Goal: Transaction & Acquisition: Download file/media

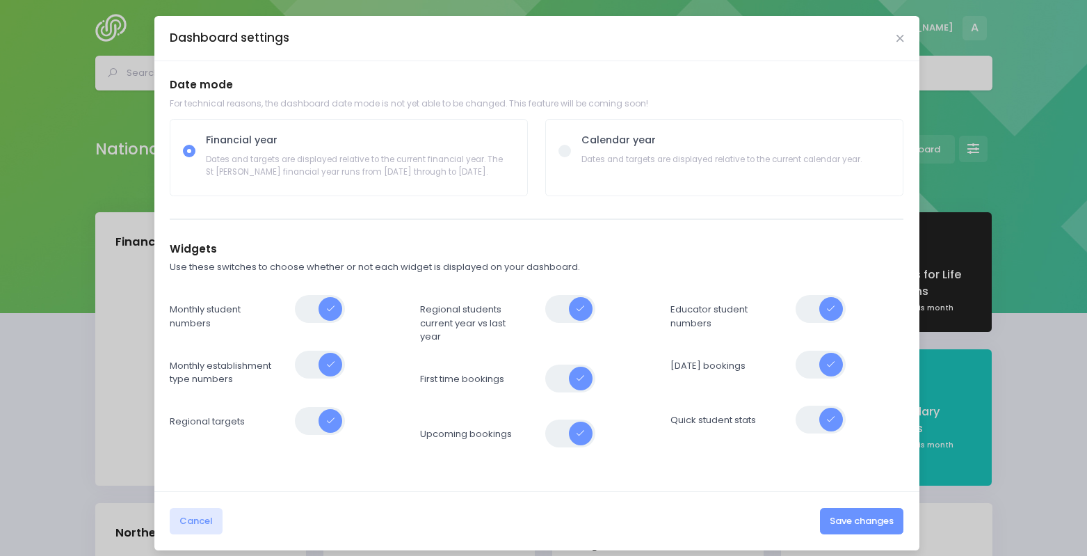
select select "5"
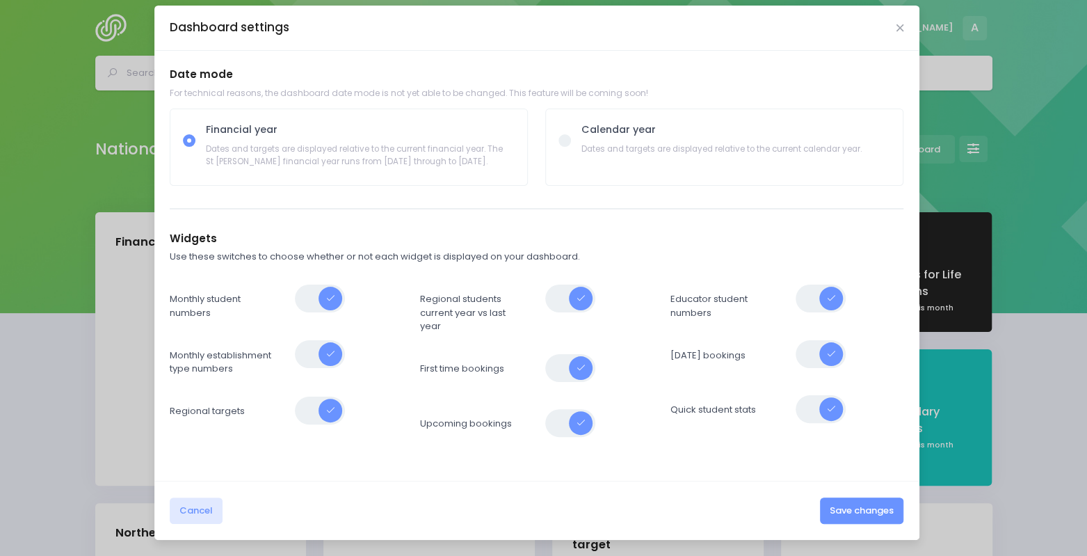
click at [81, 326] on div "Dashboard settings Date mode For technical reasons, the dashboard date mode is …" at bounding box center [543, 278] width 1087 height 556
click at [185, 504] on button "Cancel" at bounding box center [196, 510] width 53 height 26
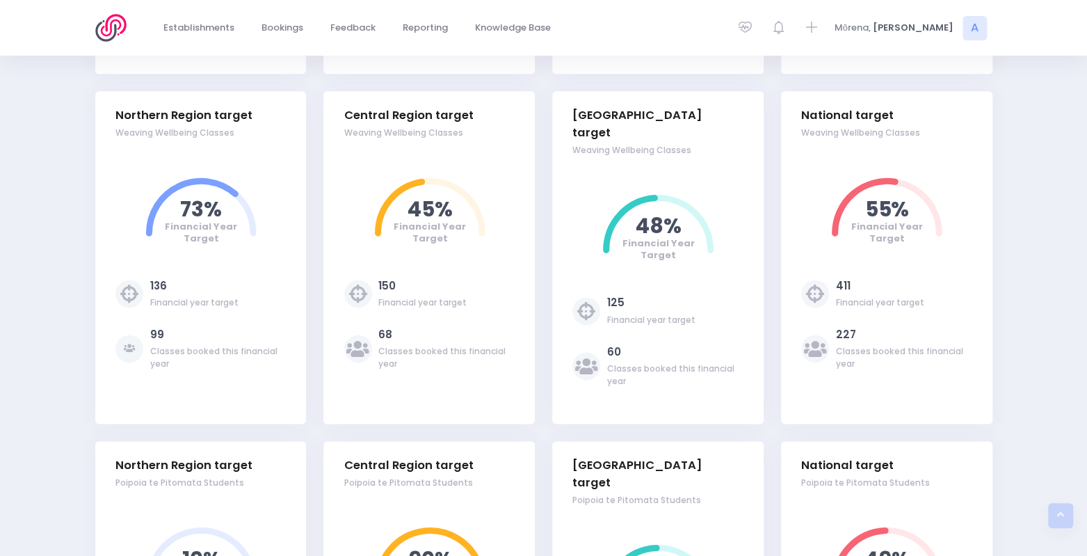
scroll to position [1101, 0]
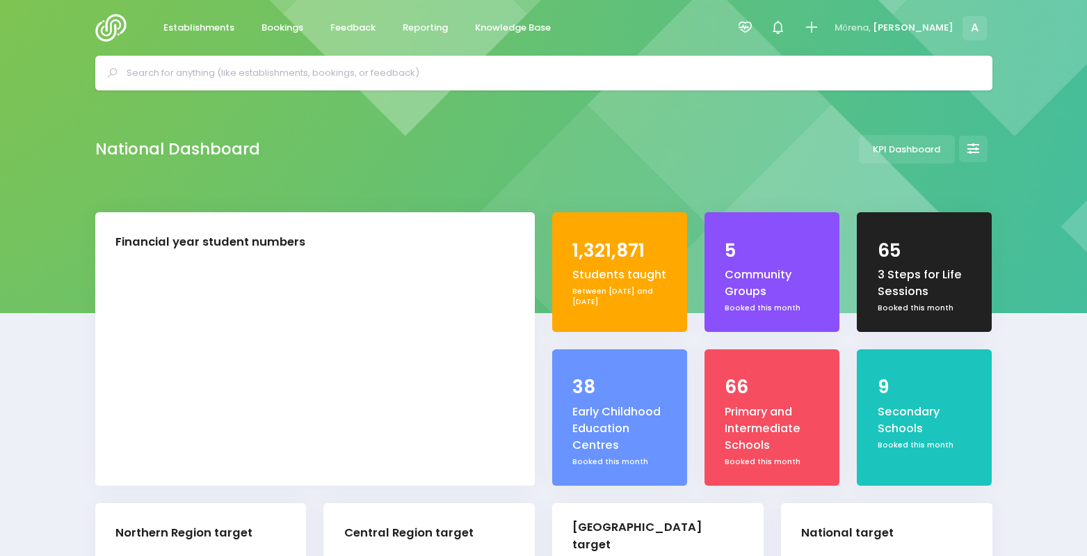
select select "5"
click at [434, 24] on span "Reporting" at bounding box center [425, 28] width 45 height 14
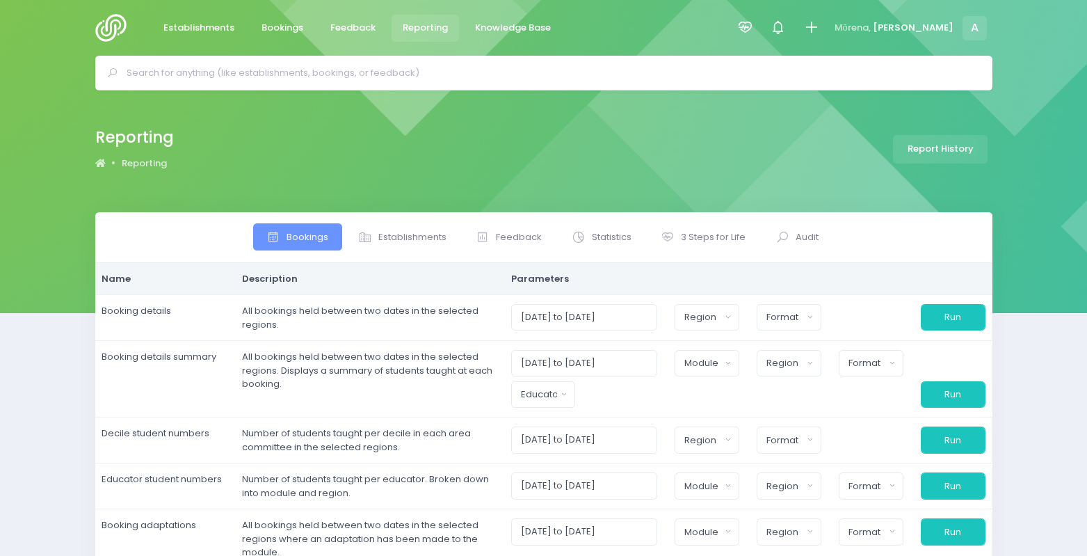
select select
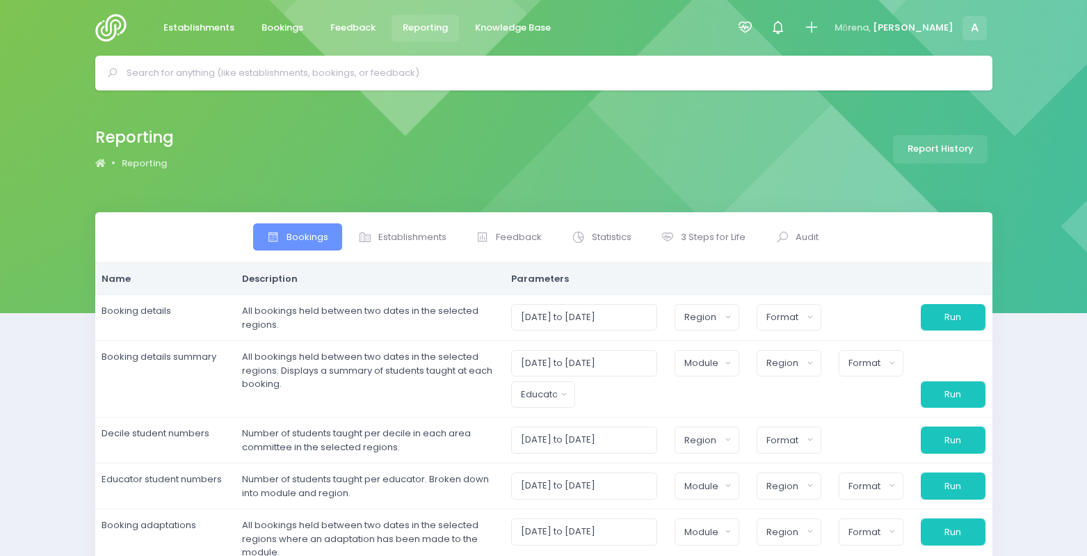
select select
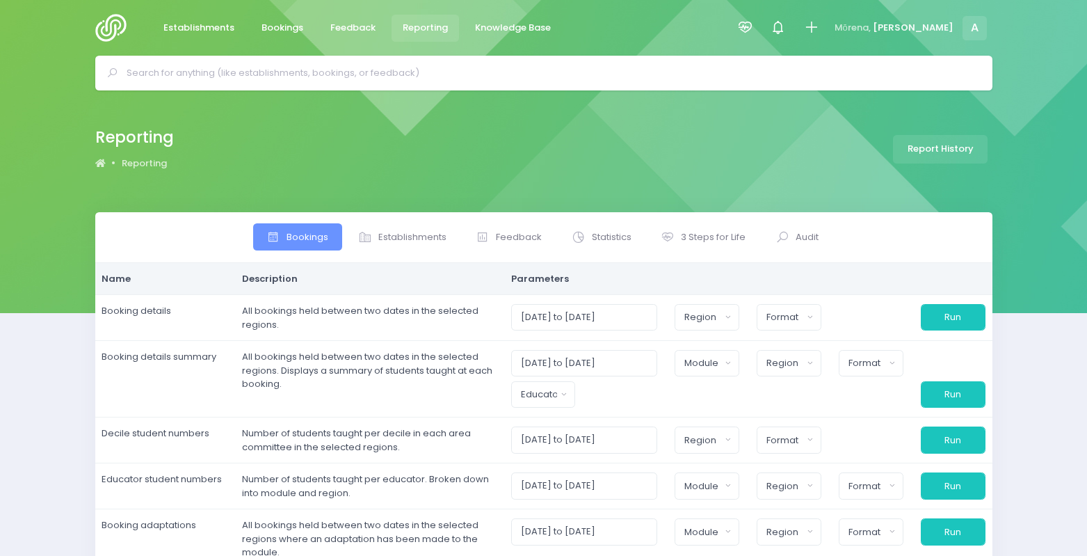
select select
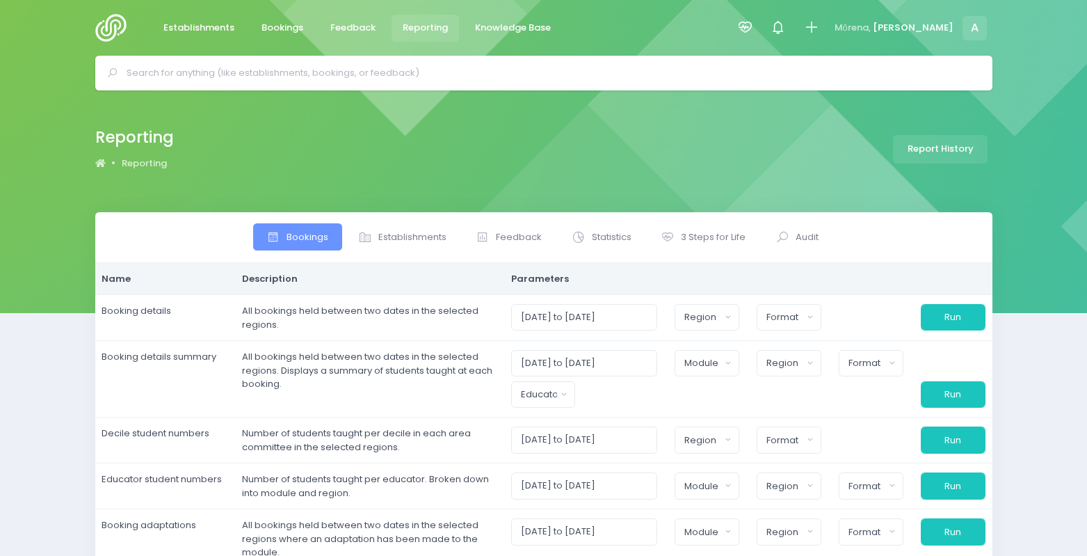
select select
click at [705, 231] on span "3 Steps for Life" at bounding box center [713, 237] width 65 height 14
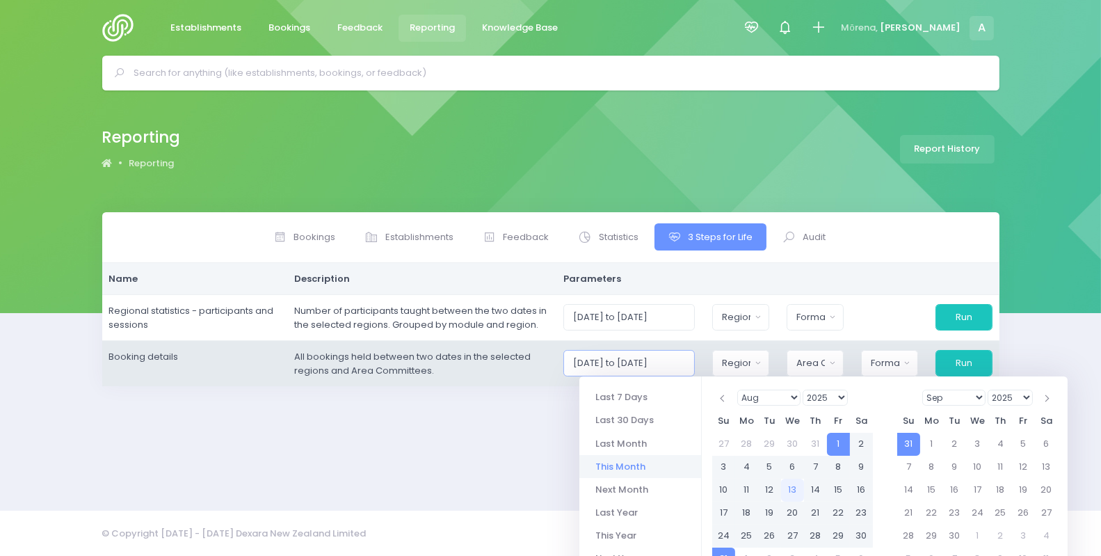
click at [657, 353] on input "01/08/2025 to 31/08/2025" at bounding box center [628, 363] width 131 height 26
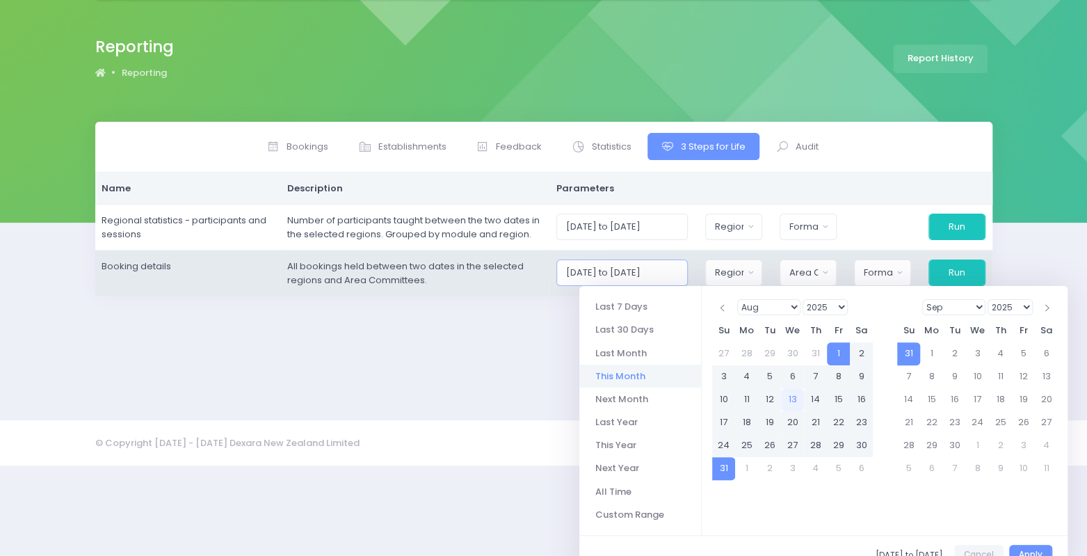
scroll to position [94, 0]
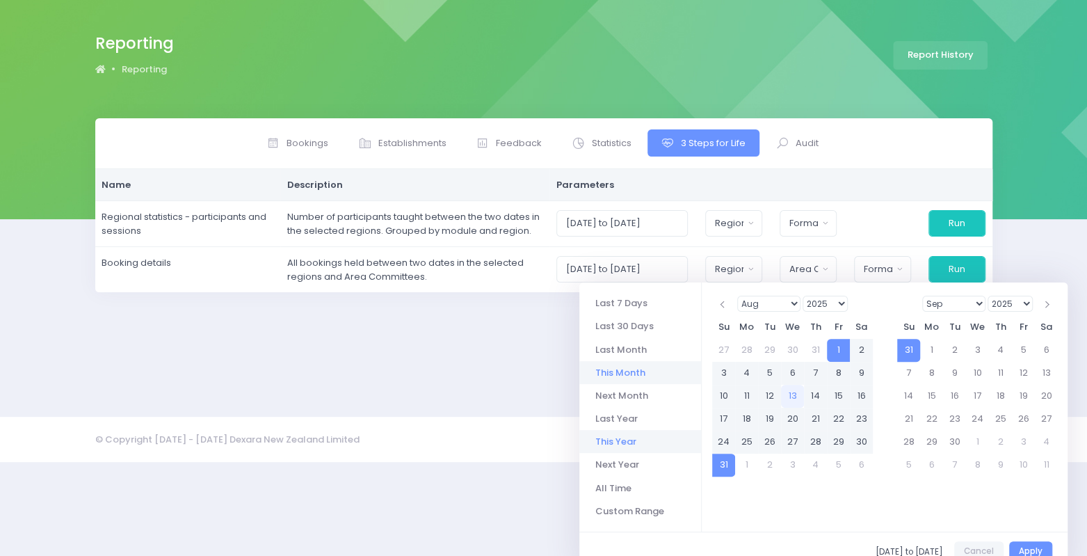
click at [623, 433] on li "This Year" at bounding box center [640, 441] width 122 height 23
type input "01/01/2025 to 31/12/2025"
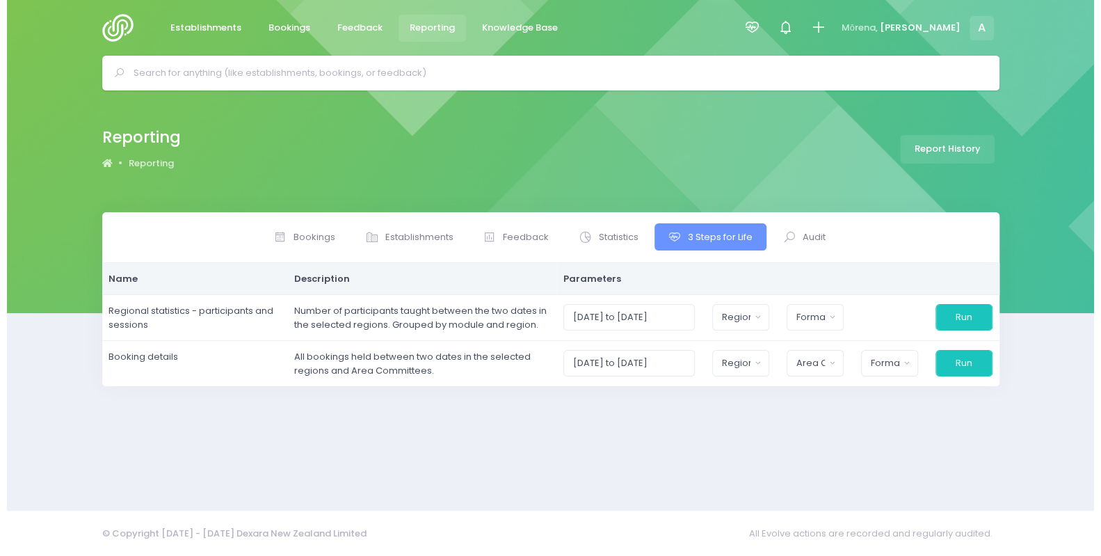
scroll to position [0, 0]
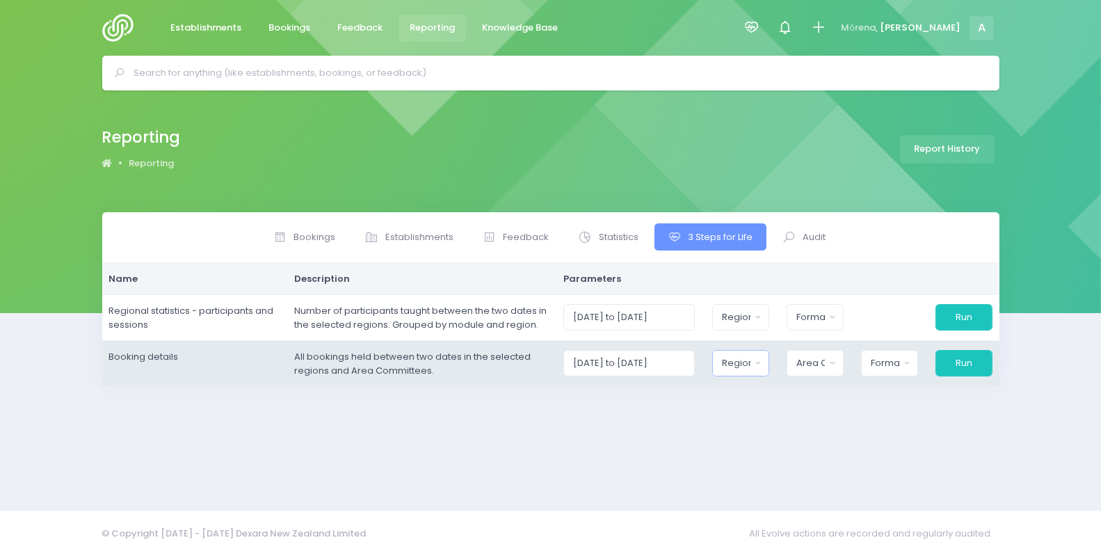
click at [750, 360] on div "Region" at bounding box center [736, 363] width 29 height 14
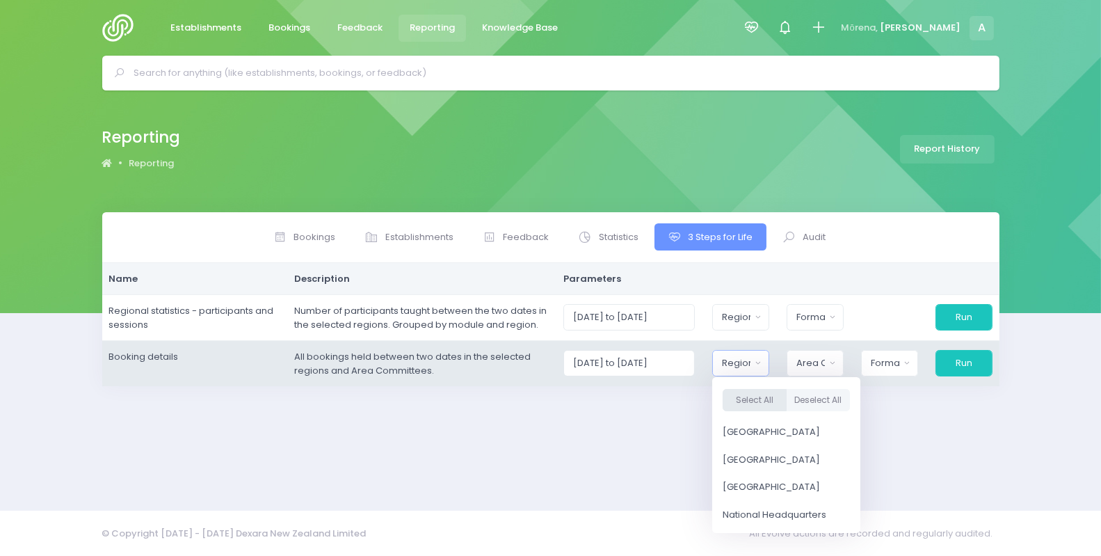
click at [759, 398] on button "Select All" at bounding box center [755, 400] width 64 height 23
select select "Northern"
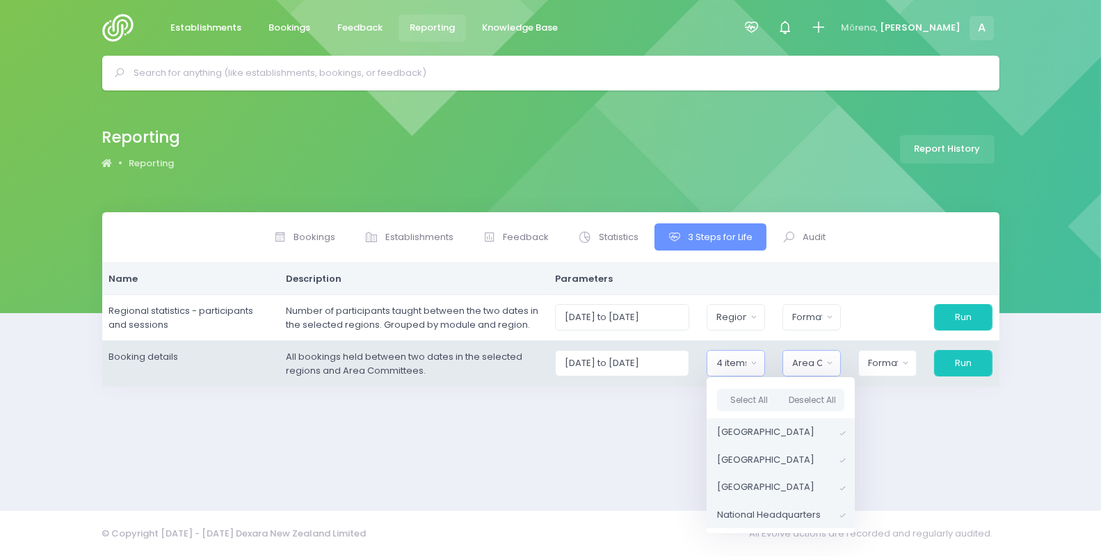
click at [808, 370] on button "Area Committee" at bounding box center [811, 363] width 58 height 26
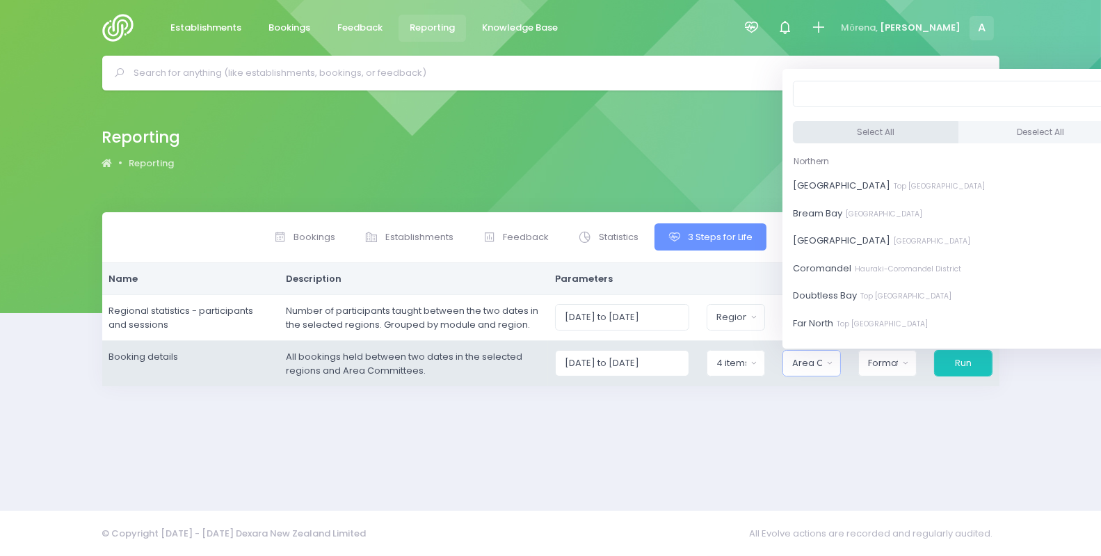
click at [826, 124] on button "Select All" at bounding box center [876, 132] width 166 height 23
select select "Bay of Islands"
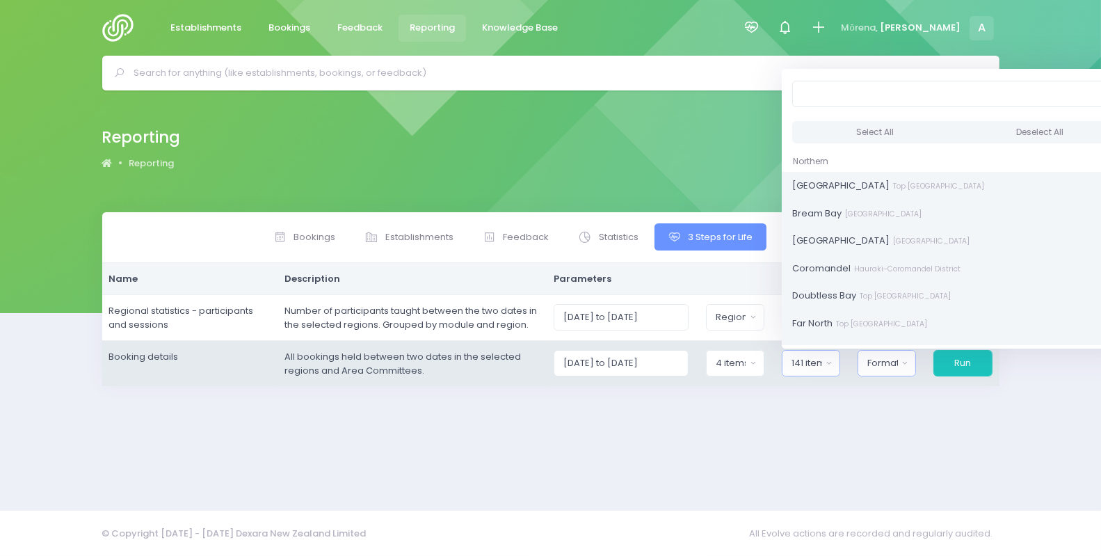
click at [883, 359] on div "Format" at bounding box center [882, 363] width 31 height 14
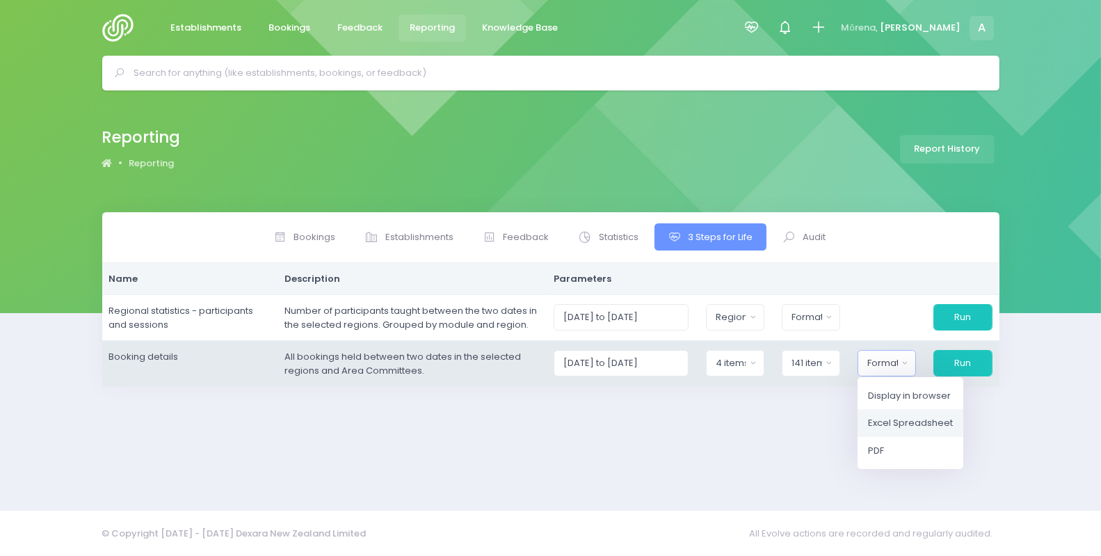
click at [929, 422] on span "Excel Spreadsheet" at bounding box center [910, 423] width 85 height 14
select select "excel"
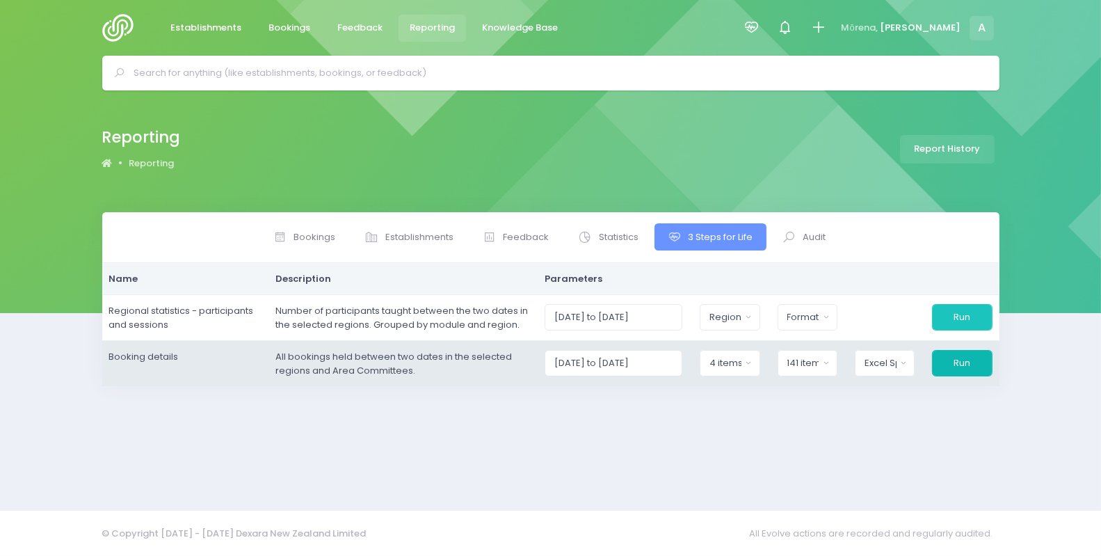
click at [967, 367] on button "Run" at bounding box center [962, 363] width 60 height 26
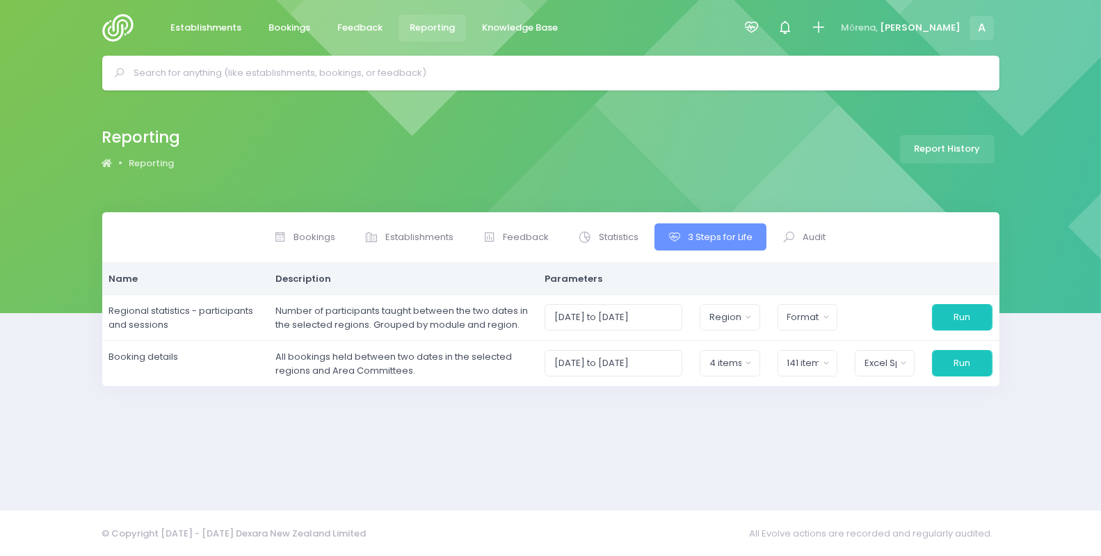
click at [109, 35] on img at bounding box center [122, 28] width 40 height 28
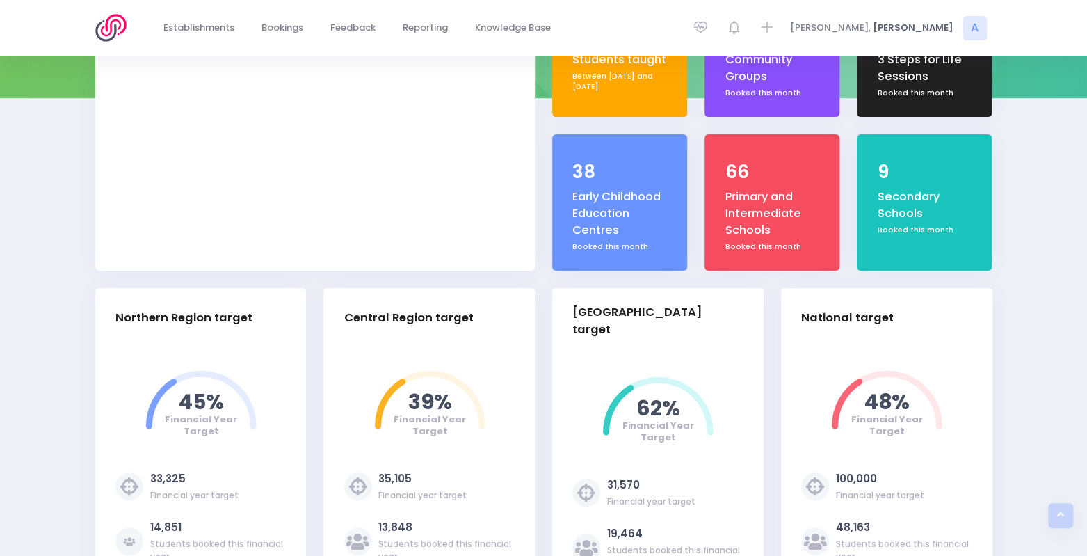
select select "5"
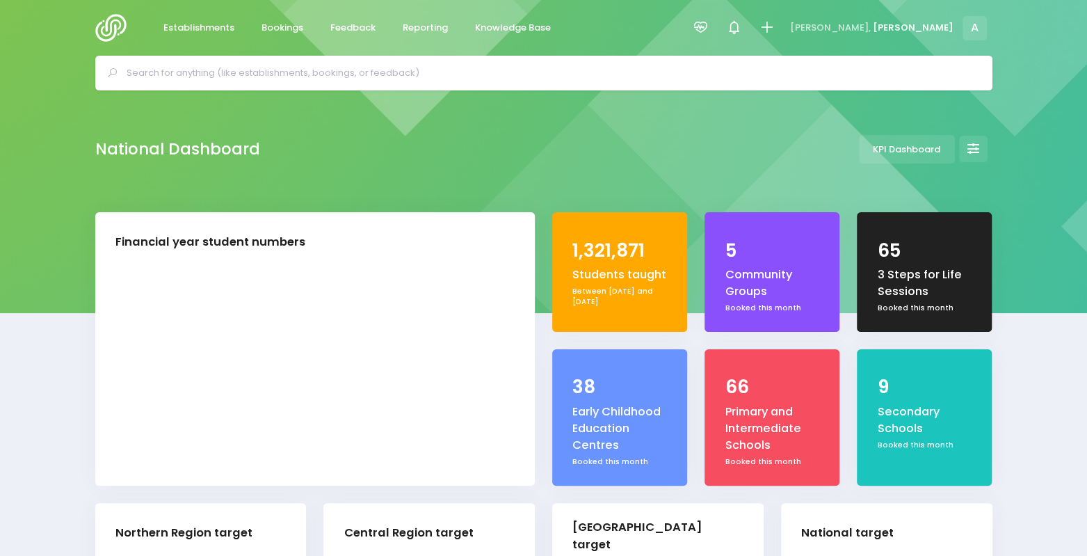
click at [819, 314] on div "5 Community Groups Booked this month" at bounding box center [772, 272] width 135 height 120
